Goal: Task Accomplishment & Management: Manage account settings

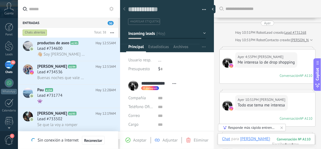
scroll to position [8, 0]
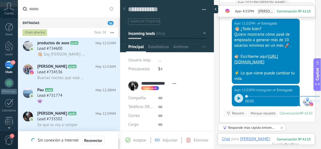
click at [216, 11] on div at bounding box center [214, 9] width 8 height 8
click at [125, 8] on div at bounding box center [125, 9] width 8 height 11
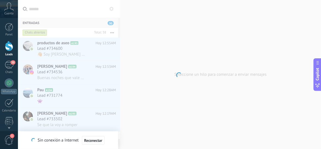
type textarea "**********"
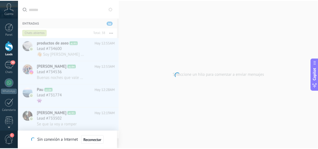
scroll to position [5, 0]
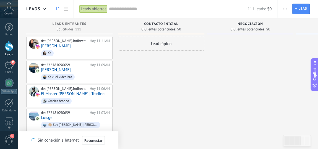
click at [12, 14] on span "Cuenta" at bounding box center [8, 14] width 9 height 4
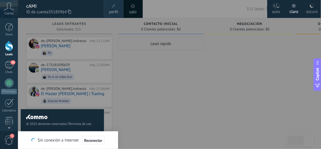
click at [17, 6] on div "Cuenta" at bounding box center [9, 9] width 18 height 18
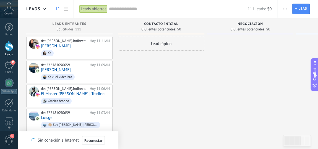
click at [57, 7] on icon at bounding box center [57, 9] width 4 height 4
click at [63, 9] on link at bounding box center [65, 9] width 9 height 11
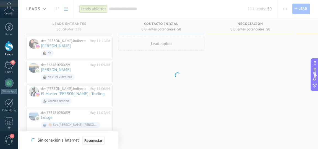
click at [56, 8] on body ".abccls-1,.abccls-2{fill-rule:evenodd}.abccls-2{fill:#fff} .abfcls-1{fill:none}…" at bounding box center [159, 74] width 318 height 149
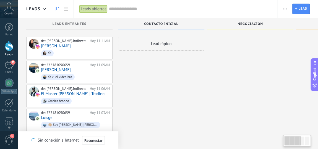
click at [56, 10] on icon at bounding box center [57, 9] width 4 height 4
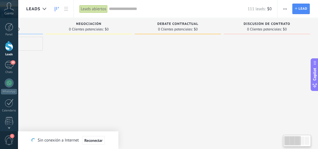
scroll to position [0, 3]
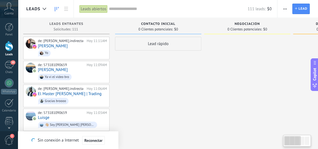
drag, startPoint x: 296, startPoint y: 139, endPoint x: 242, endPoint y: 53, distance: 101.3
click at [279, 140] on body ".abccls-1,.abccls-2{fill-rule:evenodd}.abccls-2{fill:#fff} .abfcls-1{fill:none}…" at bounding box center [159, 74] width 318 height 149
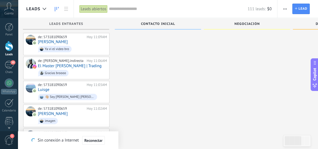
scroll to position [0, 0]
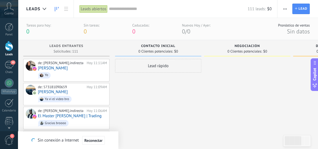
drag, startPoint x: 232, startPoint y: 64, endPoint x: 319, endPoint y: 1, distance: 107.4
click at [207, 44] on div "Negociación" at bounding box center [247, 46] width 81 height 5
click at [271, 141] on body ".abccls-1,.abccls-2{fill-rule:evenodd}.abccls-2{fill:#fff} .abfcls-1{fill:none}…" at bounding box center [159, 74] width 318 height 149
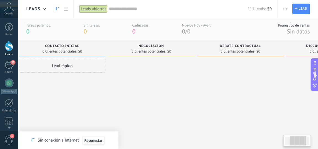
drag, startPoint x: 319, startPoint y: 1, endPoint x: 362, endPoint y: 173, distance: 177.1
click at [318, 149] on body ".abccls-1,.abccls-2{fill-rule:evenodd}.abccls-2{fill:#fff} .abfcls-1{fill:none}…" at bounding box center [159, 74] width 318 height 149
drag, startPoint x: 362, startPoint y: 173, endPoint x: 176, endPoint y: 105, distance: 197.1
click at [318, 149] on body ".abccls-1,.abccls-2{fill-rule:evenodd}.abccls-2{fill:#fff} .abfcls-1{fill:none}…" at bounding box center [159, 74] width 318 height 149
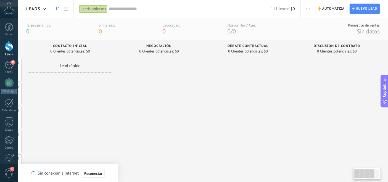
scroll to position [0, 4]
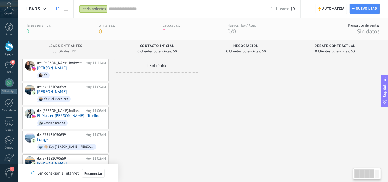
drag, startPoint x: 364, startPoint y: 175, endPoint x: 333, endPoint y: 173, distance: 31.0
click at [321, 149] on body ".abccls-1,.abccls-2{fill-rule:evenodd}.abccls-2{fill:#fff} .abfcls-1{fill:none}…" at bounding box center [194, 91] width 388 height 182
